Goal: Information Seeking & Learning: Check status

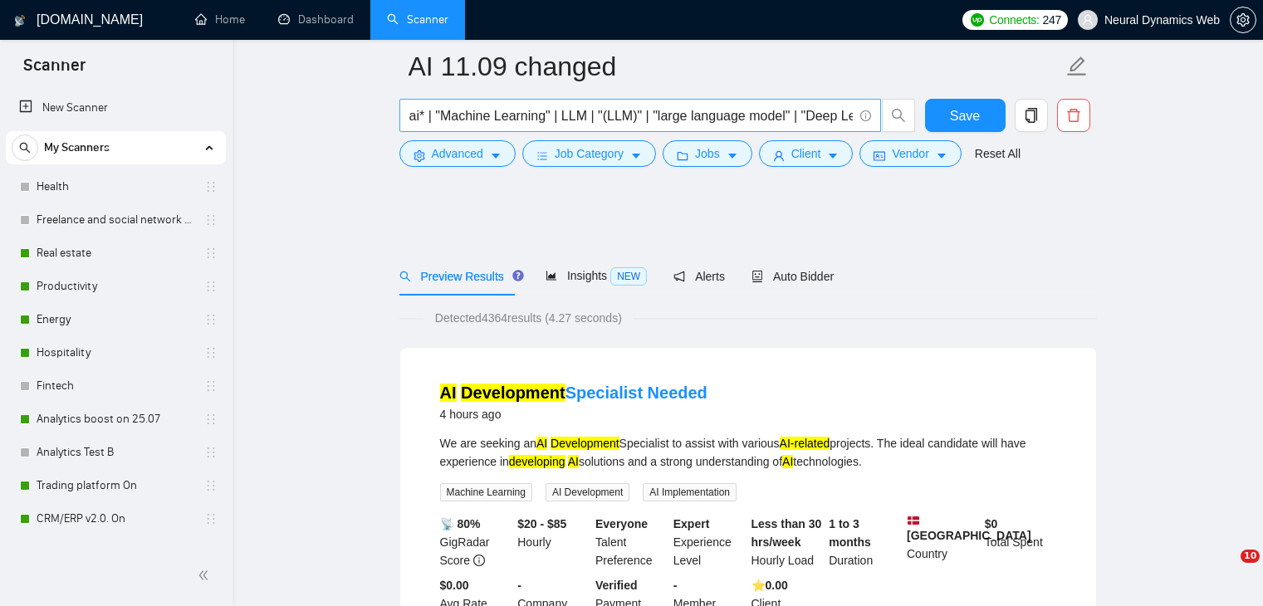
drag, startPoint x: 0, startPoint y: 0, endPoint x: 773, endPoint y: 108, distance: 780.6
click at [328, 27] on link "Dashboard" at bounding box center [316, 19] width 76 height 14
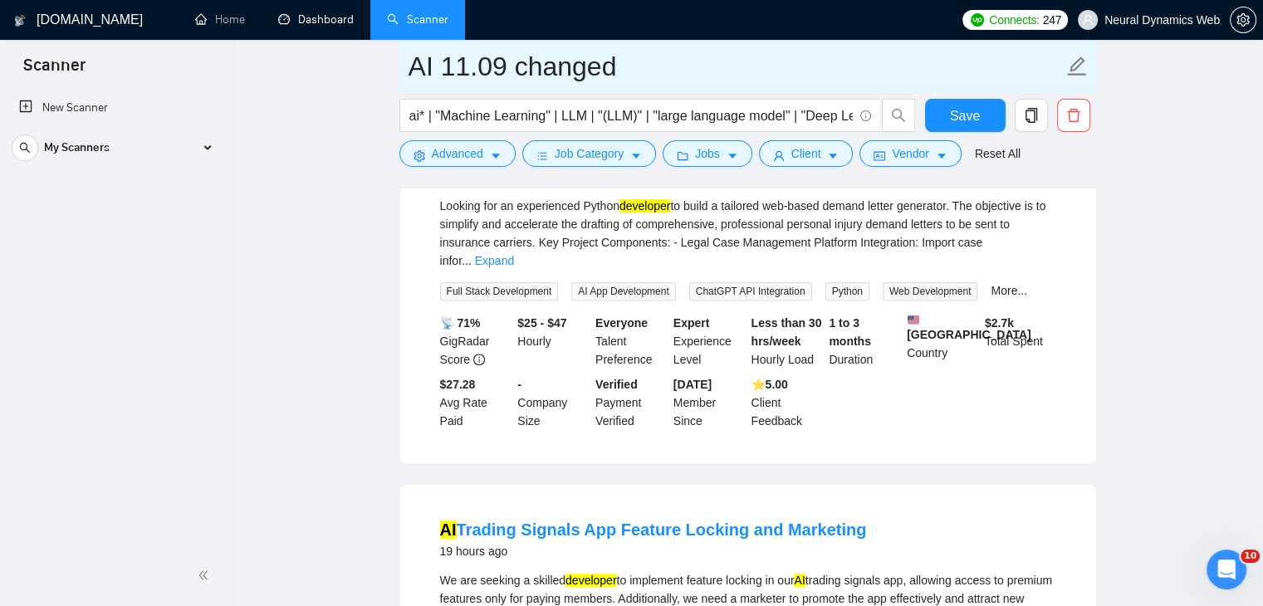
drag, startPoint x: 296, startPoint y: 21, endPoint x: 711, endPoint y: 88, distance: 420.6
click at [296, 21] on link "Dashboard" at bounding box center [316, 19] width 76 height 14
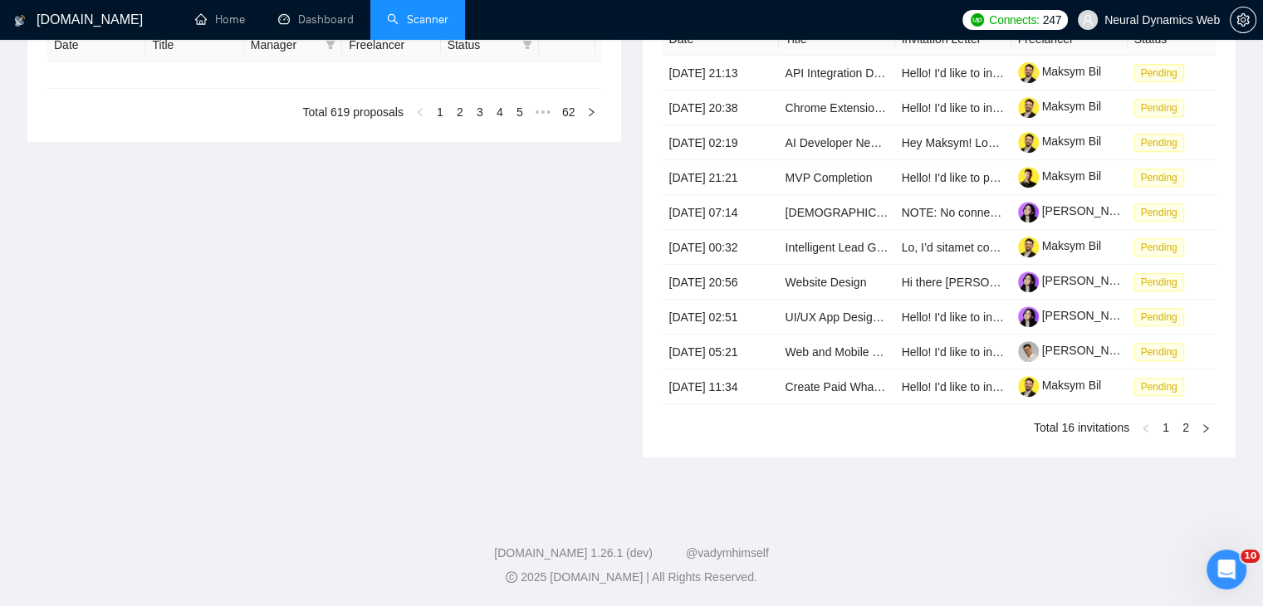
type input "[DATE]"
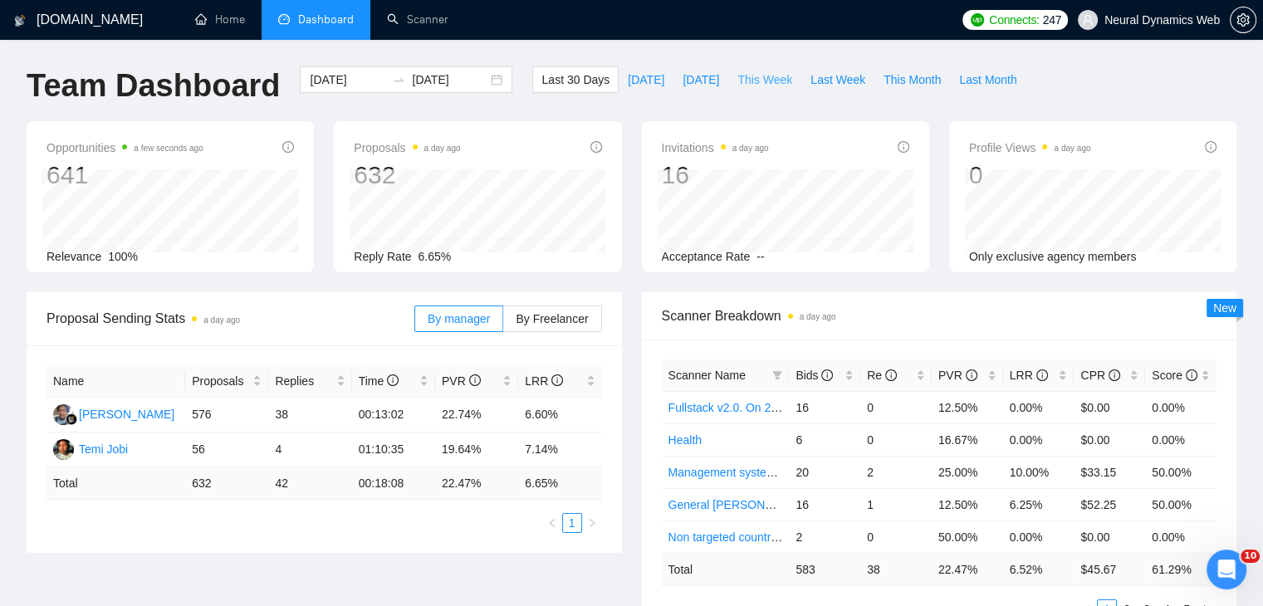
click at [737, 79] on span "This Week" at bounding box center [764, 80] width 55 height 18
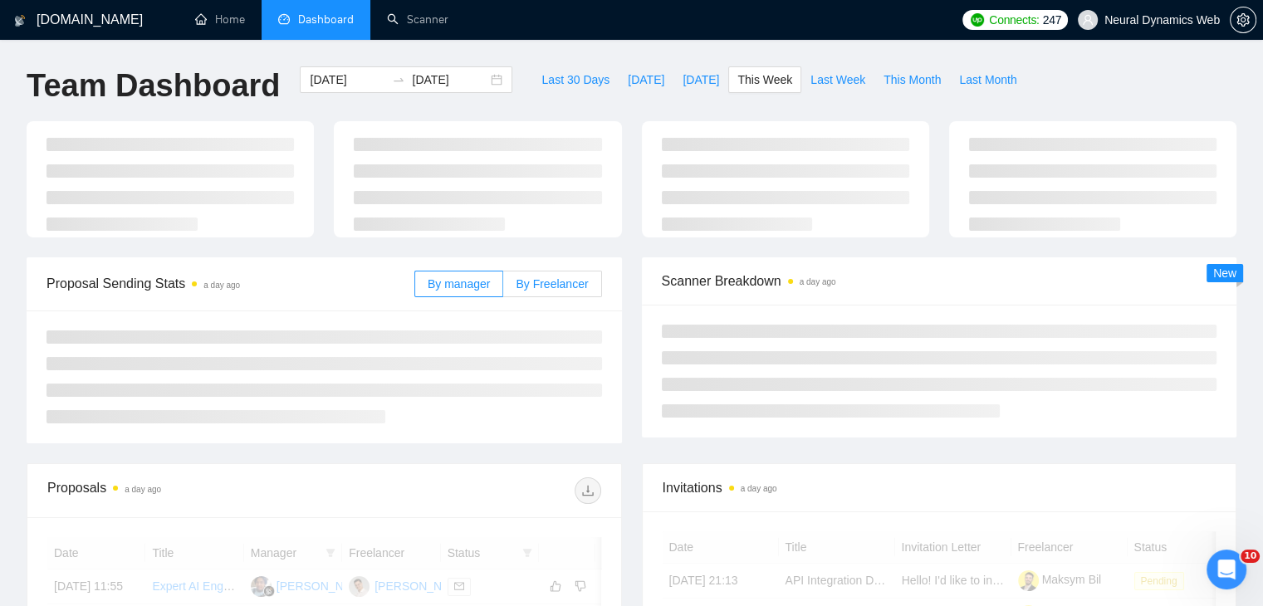
type input "[DATE]"
click at [522, 291] on label "By Freelancer" at bounding box center [552, 284] width 98 height 27
click at [503, 288] on input "By Freelancer" at bounding box center [503, 288] width 0 height 0
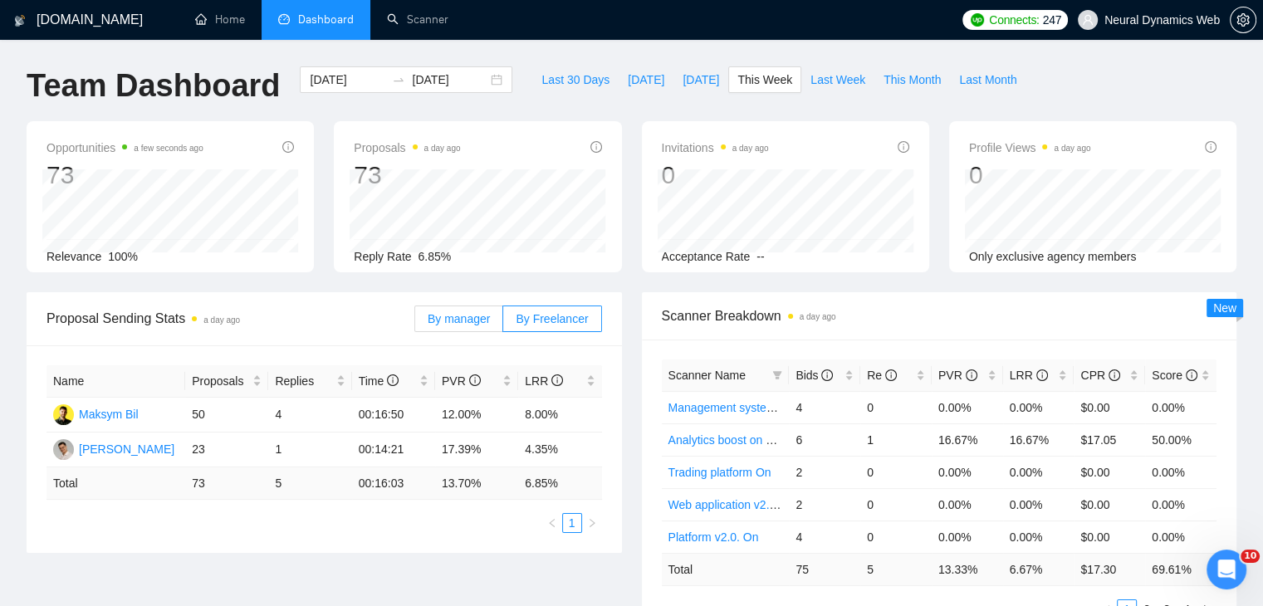
click at [443, 320] on span "By manager" at bounding box center [459, 318] width 62 height 13
click at [415, 323] on input "By manager" at bounding box center [415, 323] width 0 height 0
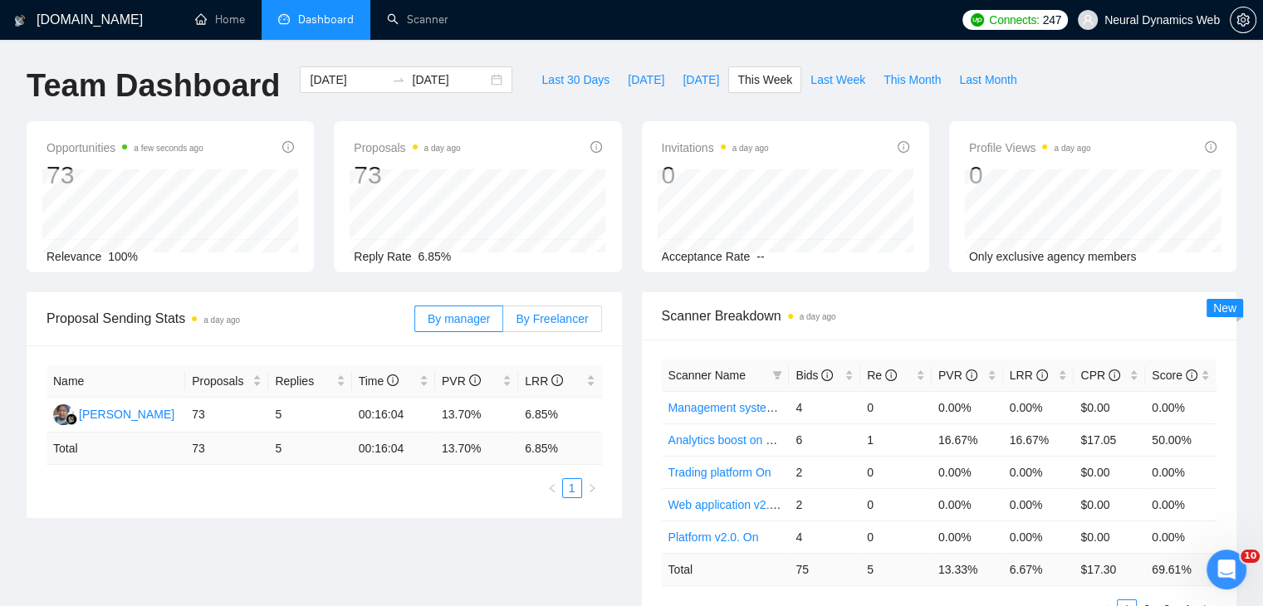
click at [572, 326] on span "By Freelancer" at bounding box center [552, 318] width 72 height 13
click at [503, 323] on input "By Freelancer" at bounding box center [503, 323] width 0 height 0
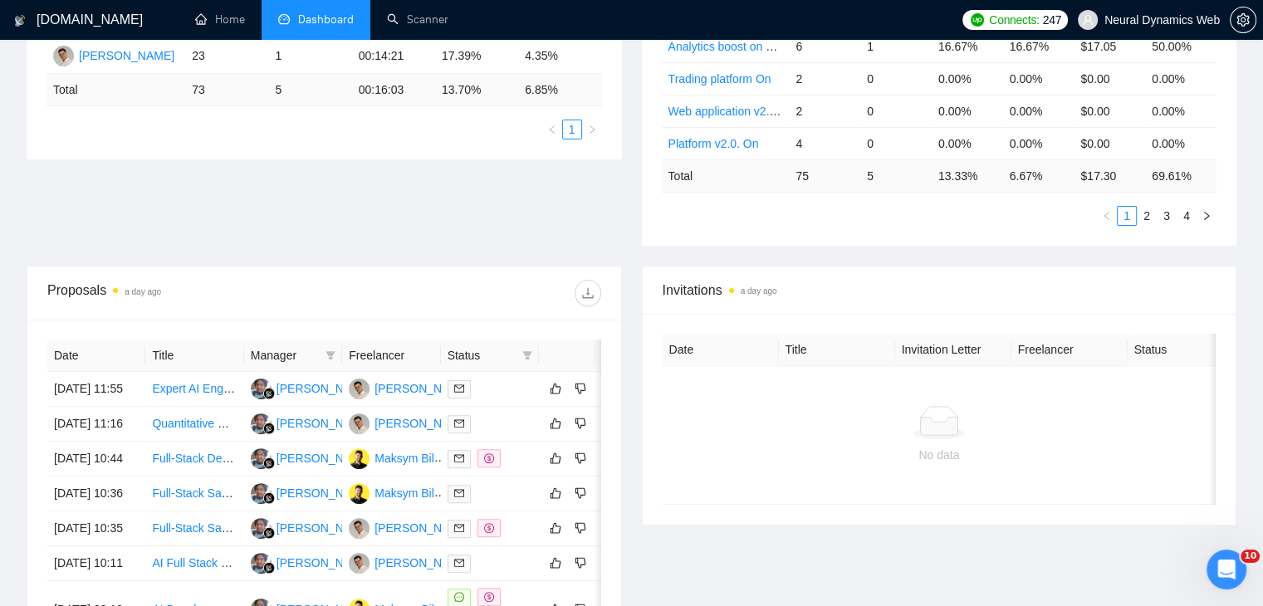
scroll to position [385, 0]
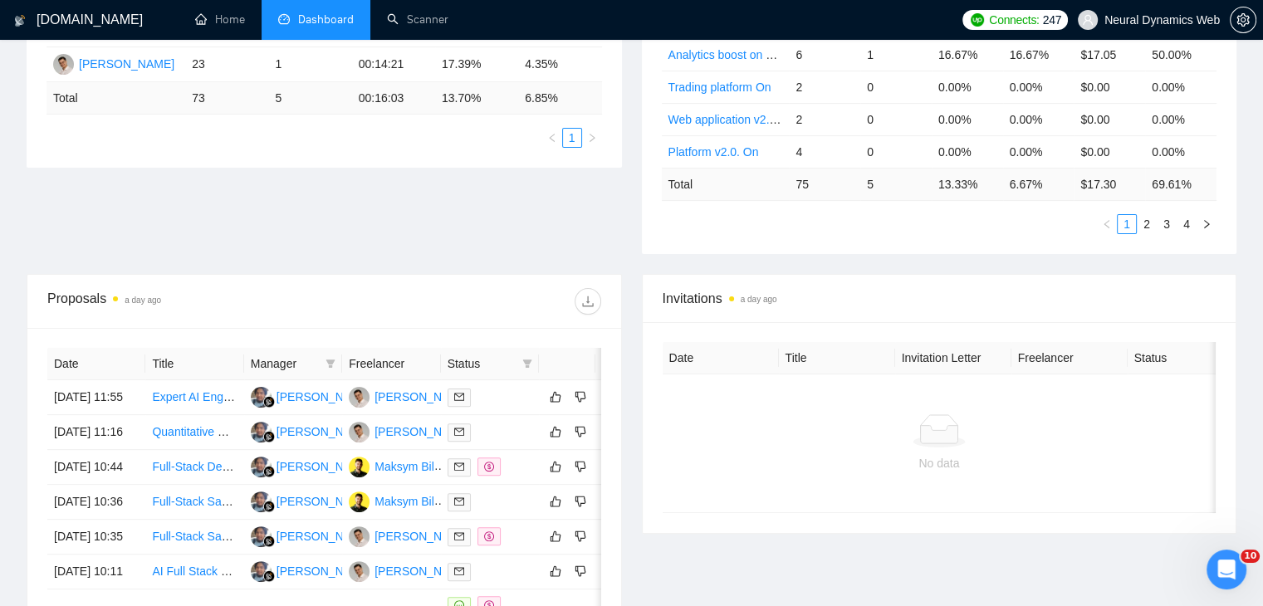
click at [518, 360] on div "Status" at bounding box center [490, 364] width 85 height 18
click at [522, 359] on icon "filter" at bounding box center [527, 364] width 10 height 10
click at [473, 399] on span "Chat" at bounding box center [474, 393] width 32 height 13
checkbox input "true"
click at [472, 291] on div at bounding box center [462, 301] width 277 height 27
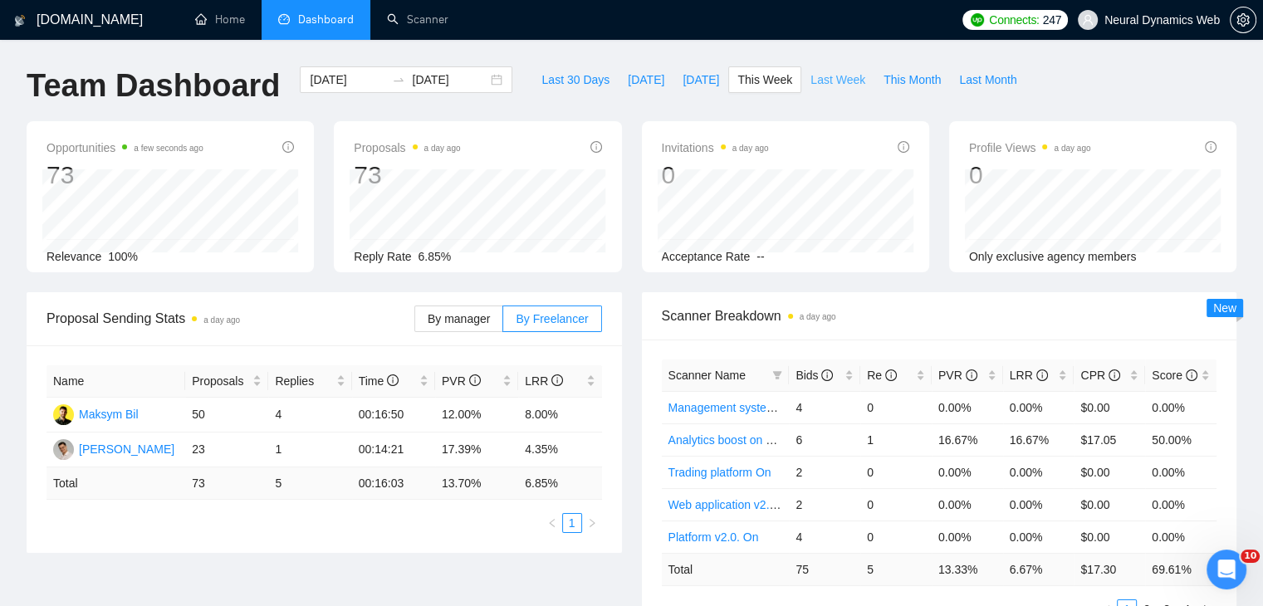
click at [801, 81] on button "Last Week" at bounding box center [837, 79] width 73 height 27
type input "[DATE]"
click at [627, 277] on div "Opportunities a few seconds ago 168 Relevance 100% Proposals a day ago 133 Repl…" at bounding box center [632, 206] width 1230 height 171
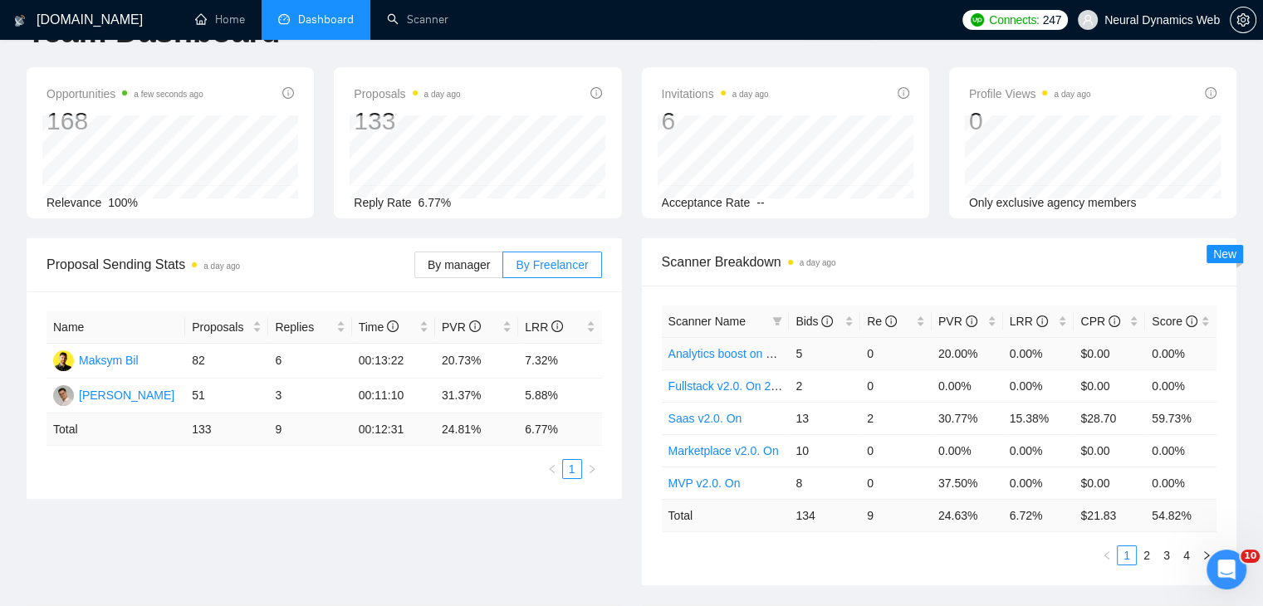
scroll to position [83, 0]
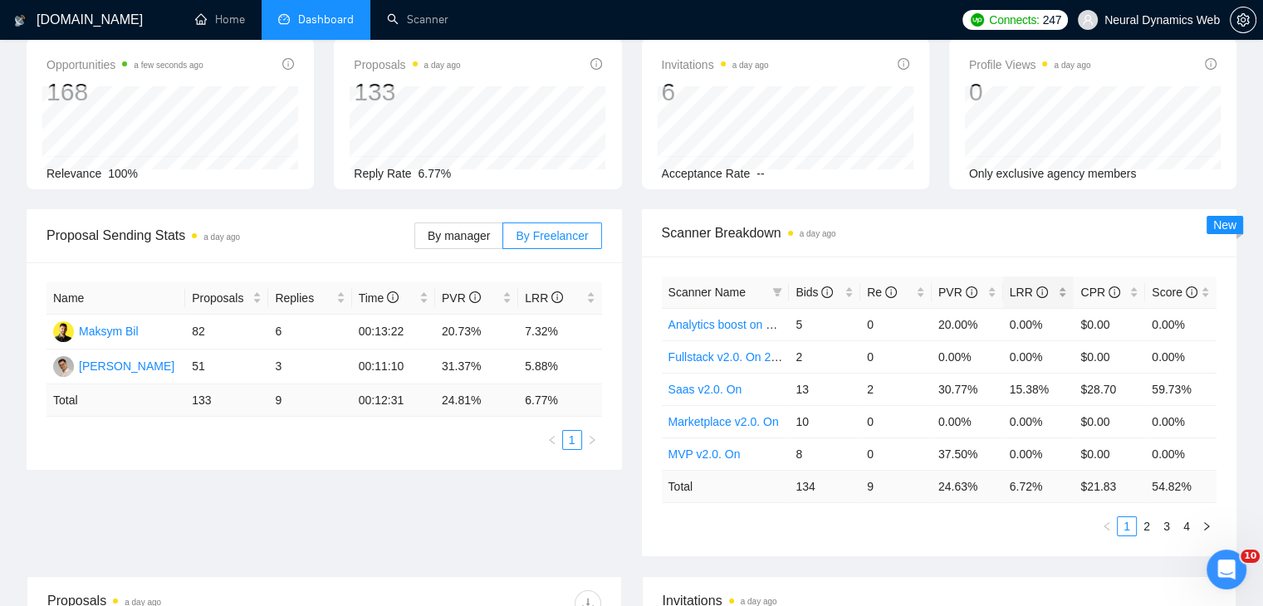
click at [1036, 300] on span "LRR" at bounding box center [1033, 292] width 46 height 18
click at [953, 283] on div "PVR" at bounding box center [967, 292] width 58 height 18
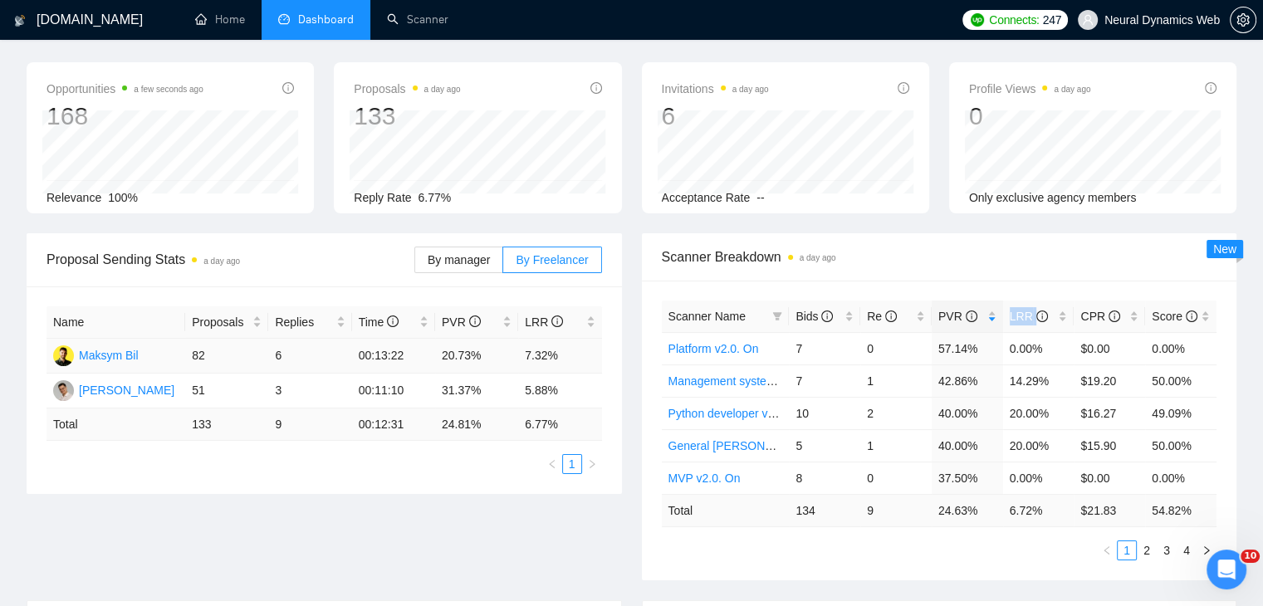
scroll to position [0, 0]
